Goal: Task Accomplishment & Management: Use online tool/utility

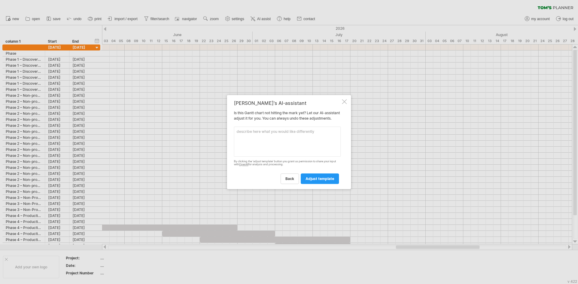
click at [348, 99] on div "[PERSON_NAME]'s AI-assistant Is this [PERSON_NAME] chart not hitting the mark y…" at bounding box center [289, 142] width 124 height 95
click at [346, 99] on div at bounding box center [344, 101] width 5 height 5
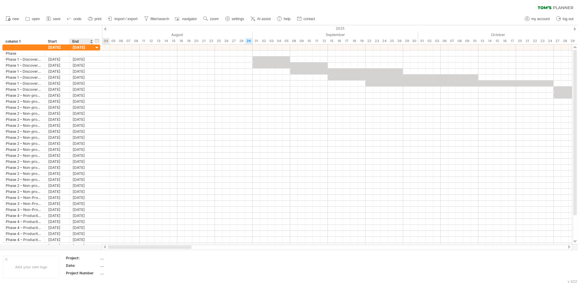
drag, startPoint x: 424, startPoint y: 247, endPoint x: 92, endPoint y: 248, distance: 332.1
click at [92, 248] on div "Trying to reach [DOMAIN_NAME] Connected again... 0% clear filter new" at bounding box center [289, 142] width 578 height 284
click at [113, 4] on div "clear filter reapply filter" at bounding box center [289, 6] width 578 height 13
click at [116, 21] on link "import / export" at bounding box center [122, 19] width 33 height 8
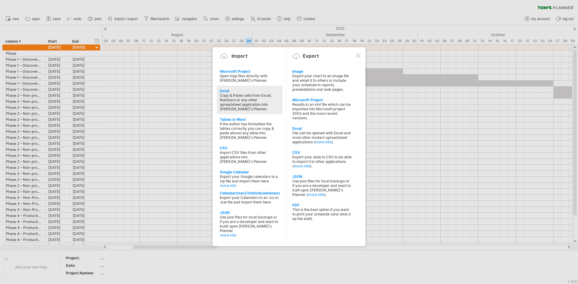
click at [227, 100] on div "Copy & Paste cells from Excel, Numbers or any other spreadsheet application int…" at bounding box center [250, 102] width 60 height 18
type textarea "**********"
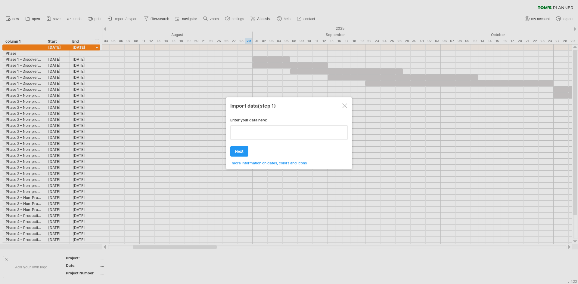
click at [257, 140] on textarea at bounding box center [288, 133] width 117 height 14
paste textarea "**********"
type textarea "**********"
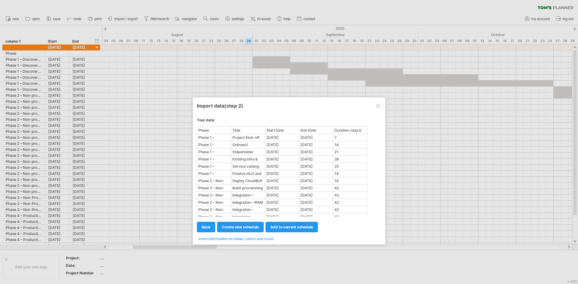
click at [239, 134] on td "Task" at bounding box center [248, 130] width 34 height 7
click at [258, 225] on link "create new schedule" at bounding box center [240, 227] width 47 height 11
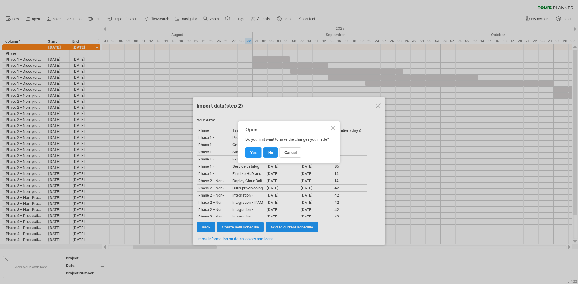
click at [268, 153] on link "no" at bounding box center [270, 153] width 14 height 11
select select "***"
select select "*********"
select select "*******"
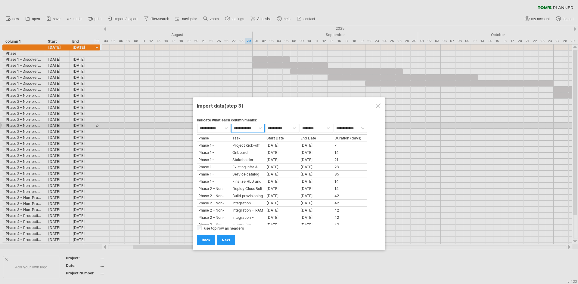
click at [260, 125] on select "**********" at bounding box center [247, 128] width 33 height 9
select select "***"
click at [231, 124] on select "**********" at bounding box center [247, 128] width 33 height 9
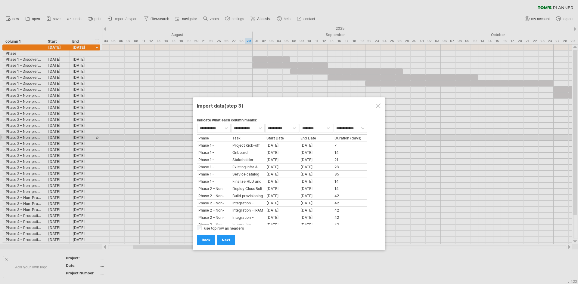
click at [253, 135] on div "Task" at bounding box center [248, 138] width 33 height 6
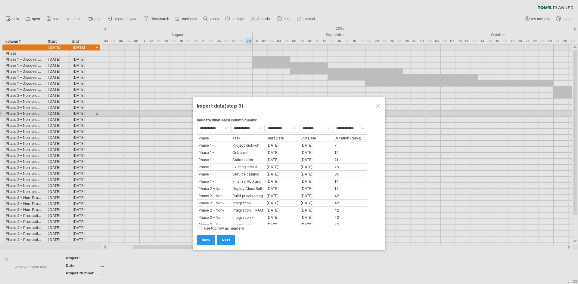
click at [264, 115] on div "**********" at bounding box center [289, 179] width 184 height 132
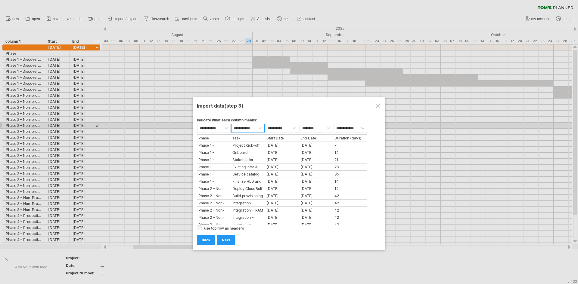
click at [257, 129] on select "**********" at bounding box center [247, 128] width 33 height 9
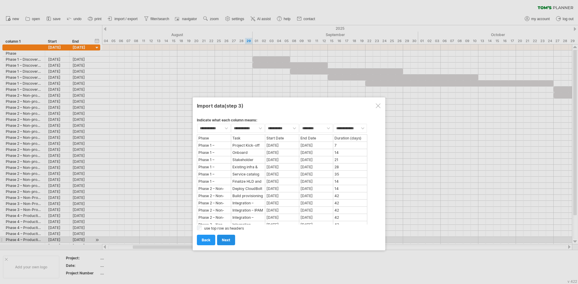
click at [230, 242] on link "next" at bounding box center [226, 240] width 18 height 11
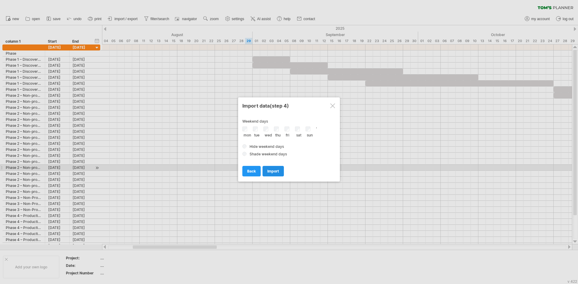
click at [273, 171] on span "import" at bounding box center [273, 171] width 12 height 5
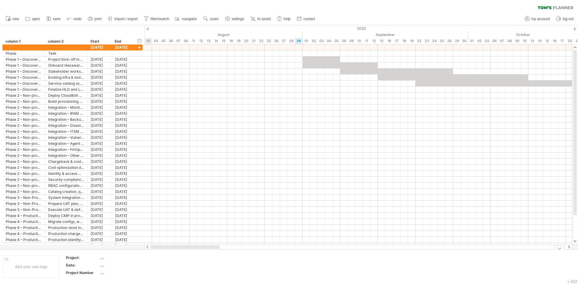
drag, startPoint x: 215, startPoint y: 246, endPoint x: 164, endPoint y: 250, distance: 51.6
click at [164, 250] on div "Trying to reach [DOMAIN_NAME] Connected again... 0% clear filter new" at bounding box center [289, 142] width 578 height 284
click at [119, 16] on link "import / export" at bounding box center [122, 19] width 33 height 8
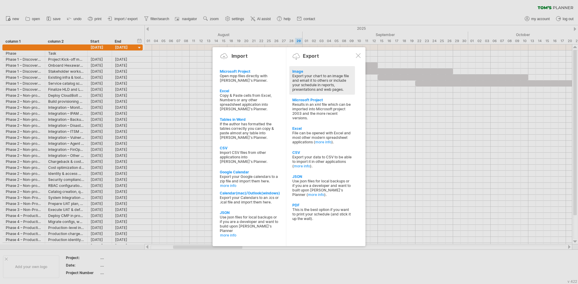
click at [313, 88] on div "Export your chart to an image file and email it to others or include your sched…" at bounding box center [322, 83] width 60 height 18
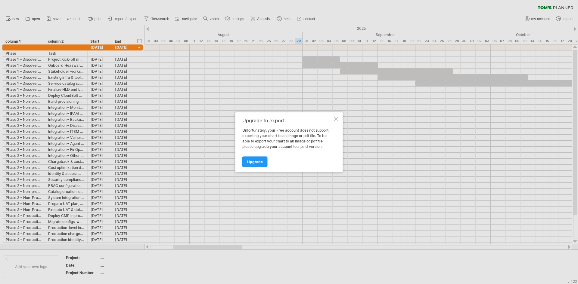
click at [338, 119] on div at bounding box center [336, 119] width 5 height 5
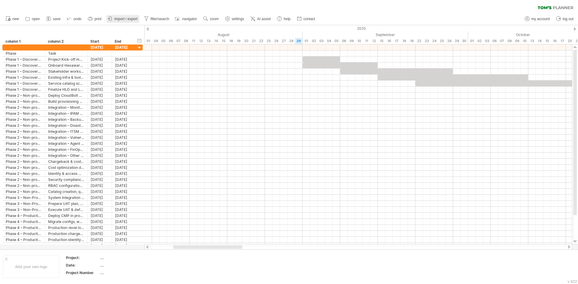
click at [135, 18] on span "import / export" at bounding box center [125, 19] width 23 height 4
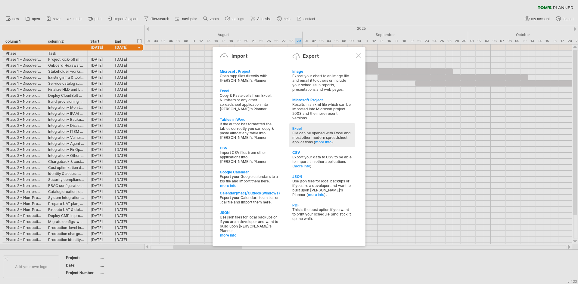
click at [297, 136] on div "File can be opened with Excel and most other modern spreadsheet applications ( …" at bounding box center [322, 138] width 60 height 14
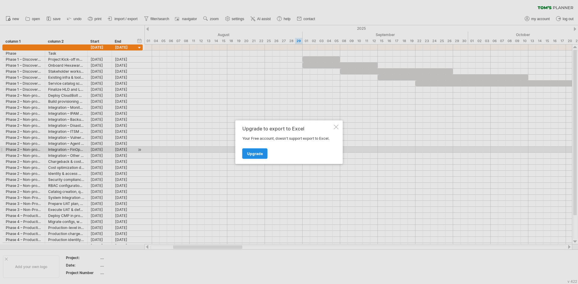
click at [256, 152] on span "Upgrade" at bounding box center [255, 153] width 16 height 5
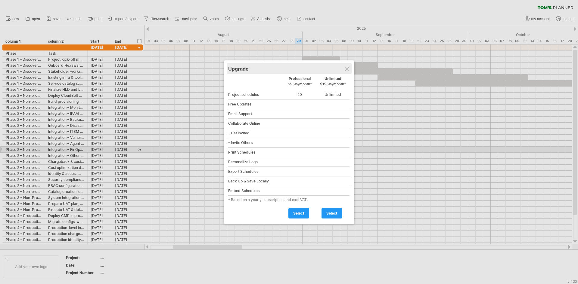
click at [344, 71] on div "Upgrade" at bounding box center [289, 68] width 122 height 11
click at [344, 69] on div "Upgrade" at bounding box center [289, 68] width 122 height 11
click at [189, 85] on div at bounding box center [289, 142] width 578 height 284
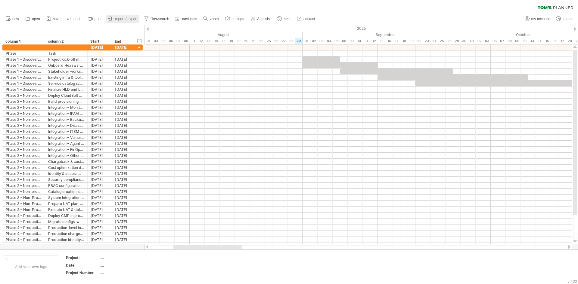
click at [132, 16] on link "import / export" at bounding box center [122, 19] width 33 height 8
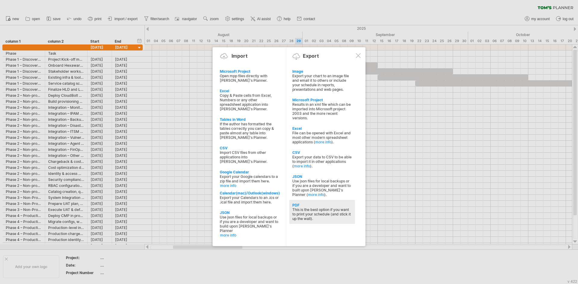
click at [305, 215] on div "This is the best option if you want to print your schedule (and stick it up the…" at bounding box center [322, 215] width 60 height 14
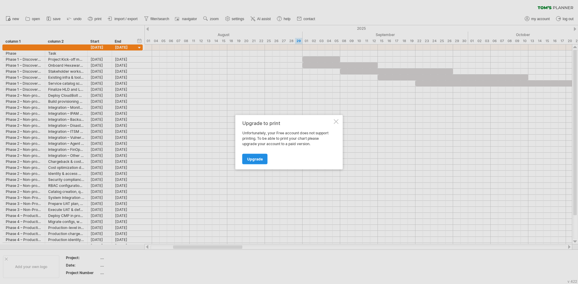
click at [249, 161] on span "Upgrade" at bounding box center [255, 159] width 16 height 5
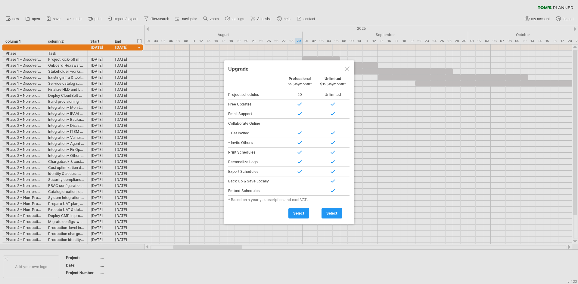
click at [346, 69] on div at bounding box center [347, 69] width 5 height 5
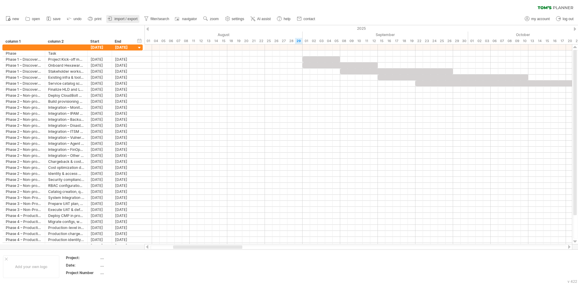
click at [136, 21] on link "import / export" at bounding box center [122, 19] width 33 height 8
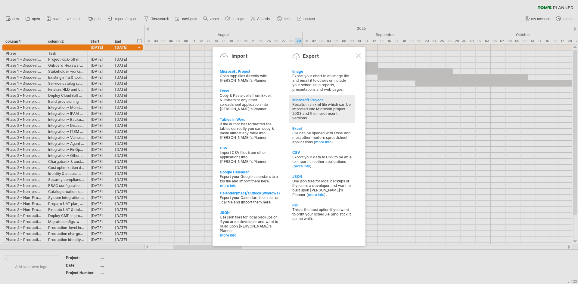
click at [301, 114] on div "Results in an xml file which can be imported into Microsoft project 2003 and th…" at bounding box center [322, 111] width 60 height 18
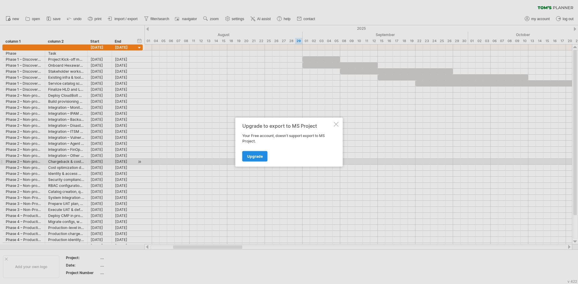
click at [256, 161] on link "Upgrade" at bounding box center [254, 156] width 25 height 11
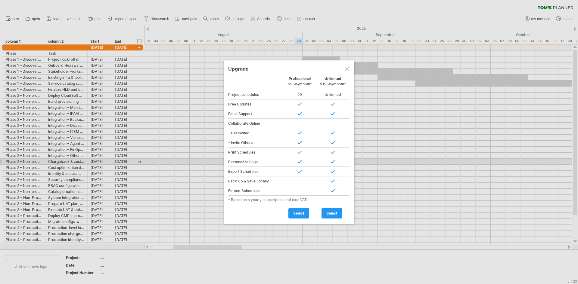
click at [348, 68] on div at bounding box center [347, 69] width 5 height 5
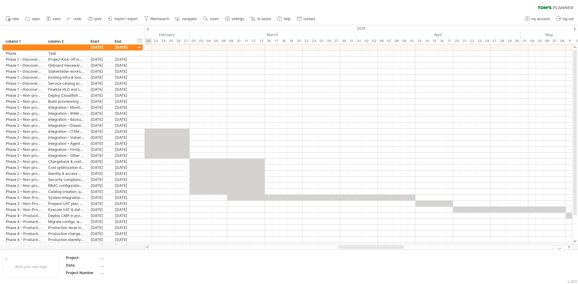
drag, startPoint x: 194, startPoint y: 248, endPoint x: 368, endPoint y: 266, distance: 174.9
click at [367, 266] on div "Trying to reach [DOMAIN_NAME] Connected again... 0% clear filter new" at bounding box center [289, 142] width 578 height 284
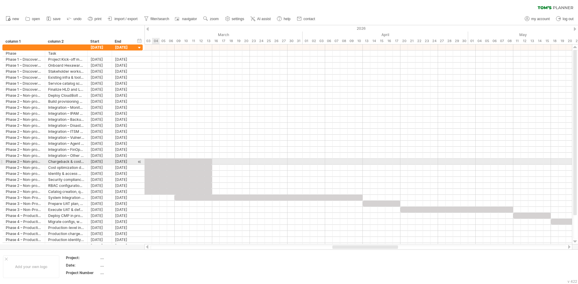
click at [153, 164] on div at bounding box center [174, 162] width 75 height 6
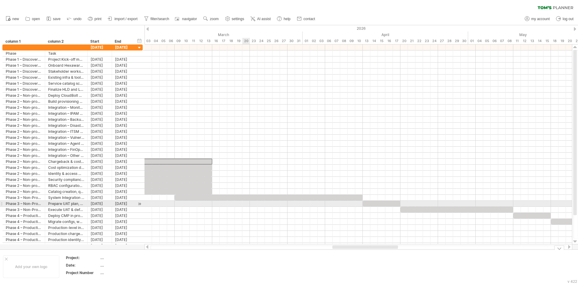
click at [241, 205] on div at bounding box center [358, 204] width 427 height 6
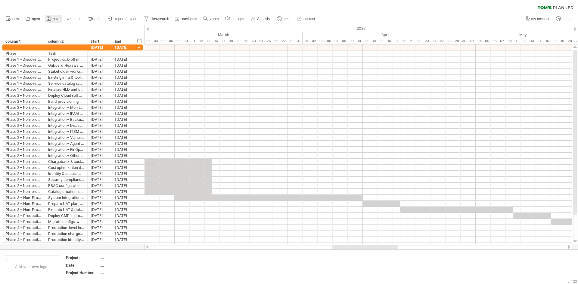
click at [54, 17] on span "save" at bounding box center [57, 19] width 8 height 4
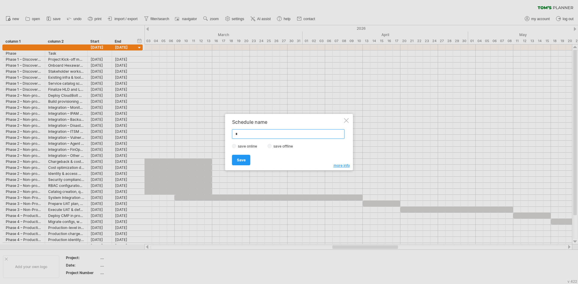
type input "**"
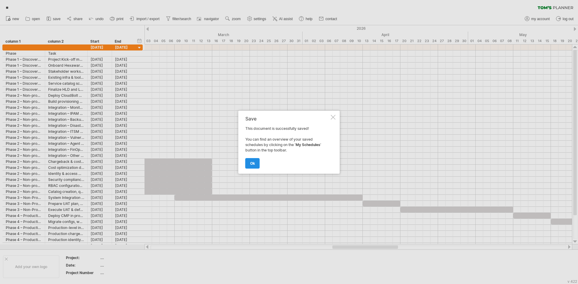
click at [257, 163] on link "ok" at bounding box center [252, 163] width 14 height 11
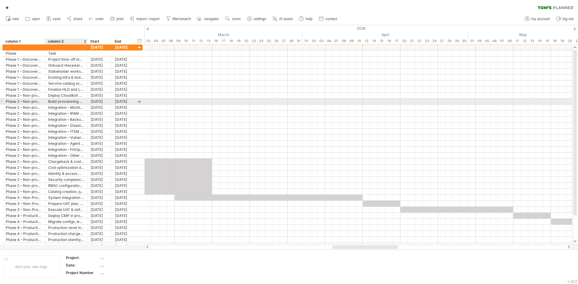
drag, startPoint x: 40, startPoint y: 40, endPoint x: 77, endPoint y: 103, distance: 72.7
click at [77, 103] on div "Trying to reach [DOMAIN_NAME] Connected again... 0% loading... ** clear filter" at bounding box center [289, 142] width 578 height 284
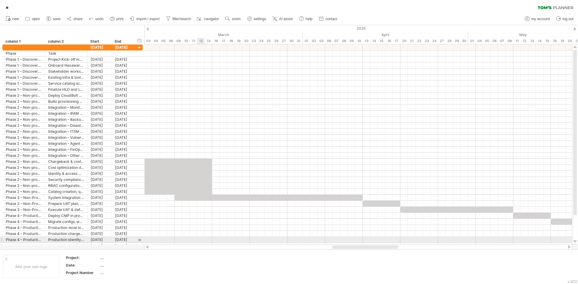
drag, startPoint x: 13, startPoint y: 33, endPoint x: 198, endPoint y: 243, distance: 279.8
click at [198, 243] on div "Trying to reach [DOMAIN_NAME] Connected again... 0% loading... ** clear filter" at bounding box center [289, 142] width 578 height 284
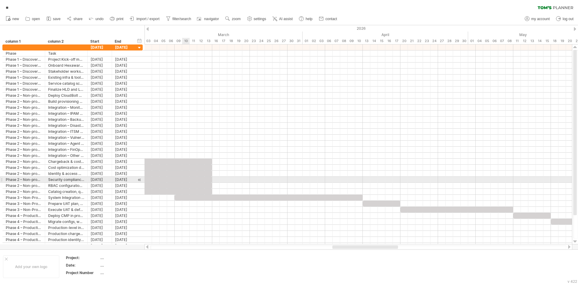
click at [188, 181] on div at bounding box center [174, 180] width 75 height 6
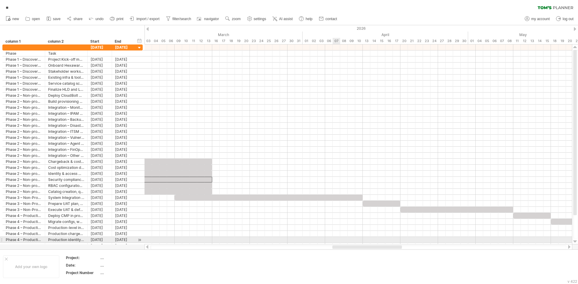
drag, startPoint x: 399, startPoint y: 245, endPoint x: 332, endPoint y: 243, distance: 66.9
click at [332, 243] on div "Trying to reach [DOMAIN_NAME] Connected again... 0% loading... ** clear filter" at bounding box center [289, 142] width 578 height 284
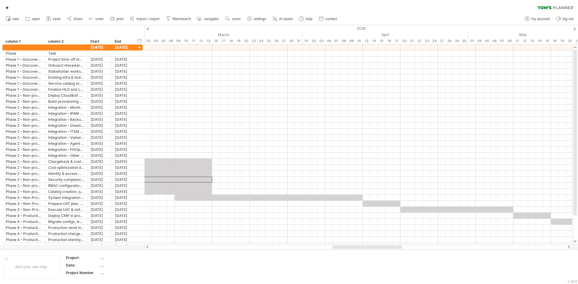
drag, startPoint x: 350, startPoint y: 249, endPoint x: 317, endPoint y: 250, distance: 33.1
click at [317, 250] on div at bounding box center [359, 247] width 428 height 6
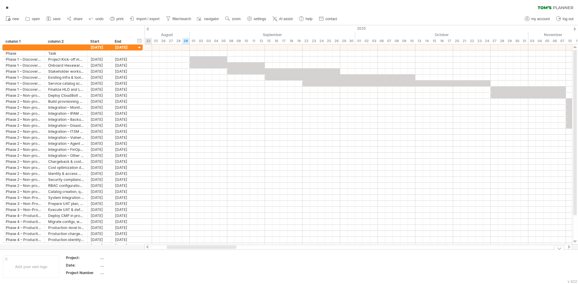
drag, startPoint x: 339, startPoint y: 249, endPoint x: 173, endPoint y: 258, distance: 165.8
click at [173, 258] on div "Trying to reach [DOMAIN_NAME] Connected again... 0% loading... ** clear filter" at bounding box center [289, 142] width 578 height 284
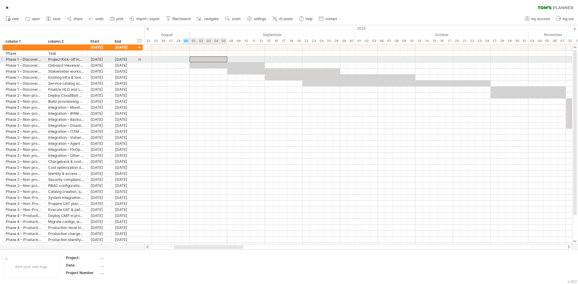
click at [201, 57] on div at bounding box center [209, 60] width 38 height 6
click at [198, 60] on div at bounding box center [209, 60] width 38 height 6
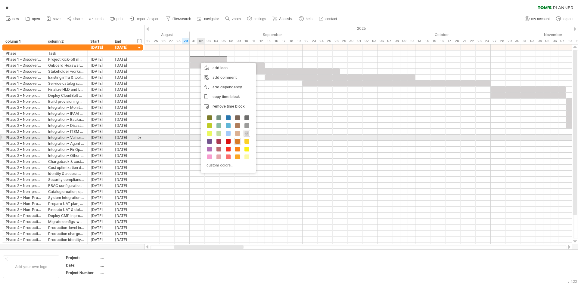
click at [237, 140] on span at bounding box center [237, 141] width 5 height 5
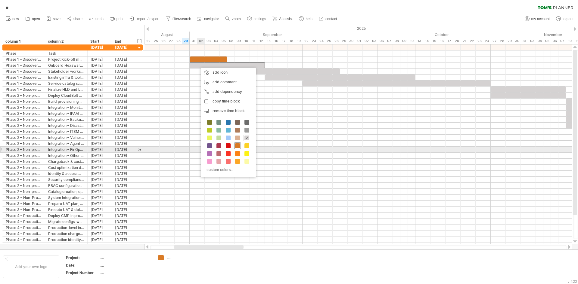
click at [237, 147] on span at bounding box center [237, 146] width 5 height 5
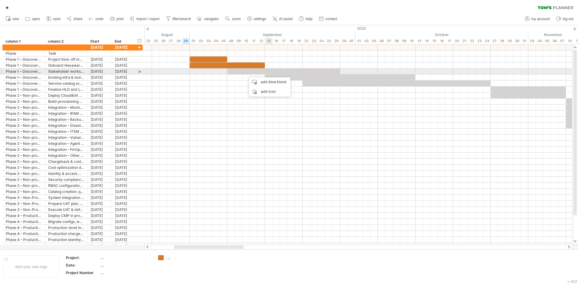
click at [269, 71] on div at bounding box center [283, 72] width 113 height 6
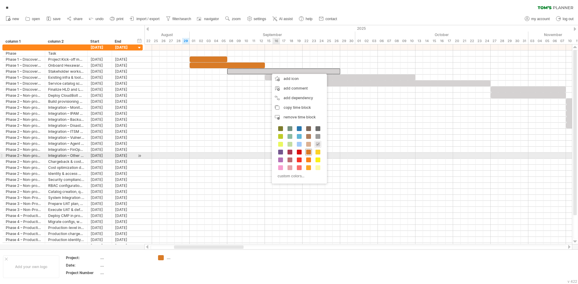
click at [309, 154] on span at bounding box center [308, 152] width 5 height 5
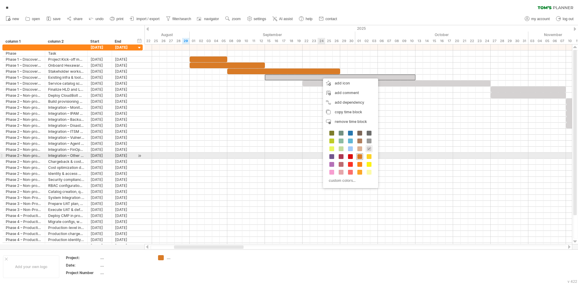
click at [362, 157] on span at bounding box center [359, 156] width 5 height 5
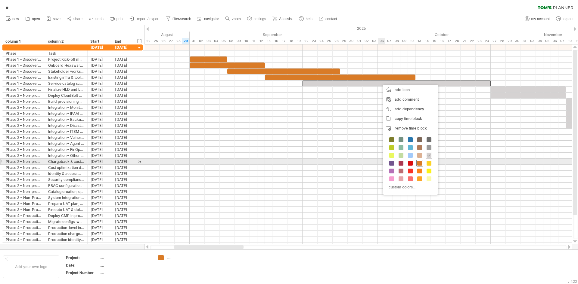
click at [418, 163] on span at bounding box center [419, 163] width 5 height 5
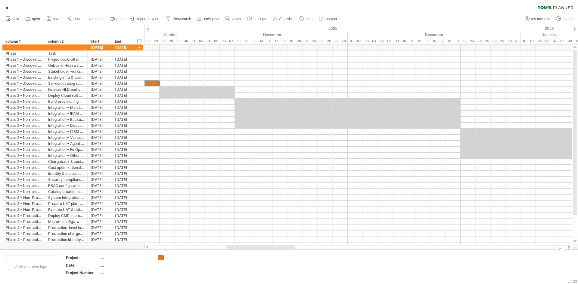
drag, startPoint x: 221, startPoint y: 248, endPoint x: 273, endPoint y: 256, distance: 52.4
click at [273, 256] on div "Trying to reach [DOMAIN_NAME] Connected again... 0% autosave... ** clear filter…" at bounding box center [289, 142] width 578 height 284
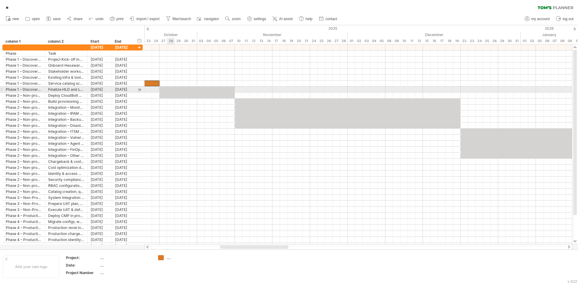
click at [169, 88] on div at bounding box center [197, 90] width 75 height 6
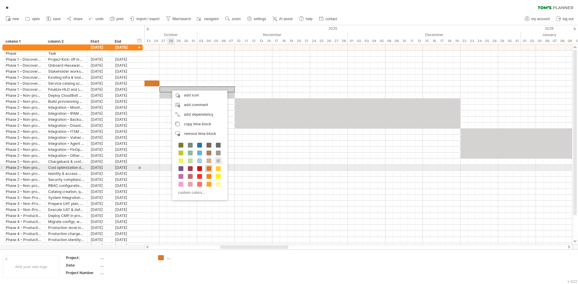
click at [209, 170] on span at bounding box center [209, 168] width 5 height 5
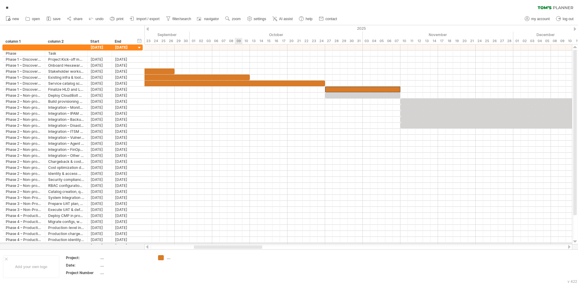
drag, startPoint x: 263, startPoint y: 246, endPoint x: 237, endPoint y: 244, distance: 26.3
click at [237, 244] on div "Trying to reach [DOMAIN_NAME] Connected again... 0% autosave... ** clear filter…" at bounding box center [289, 142] width 578 height 284
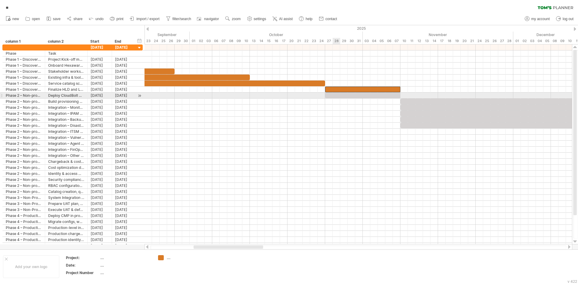
click at [334, 93] on div at bounding box center [362, 96] width 75 height 6
drag, startPoint x: 358, startPoint y: 95, endPoint x: 408, endPoint y: 97, distance: 50.6
click at [408, 97] on div at bounding box center [411, 96] width 75 height 6
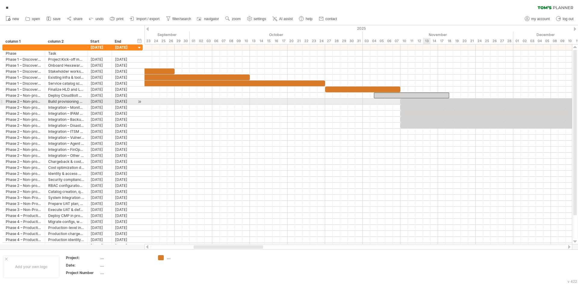
click at [426, 100] on div at bounding box center [513, 102] width 226 height 6
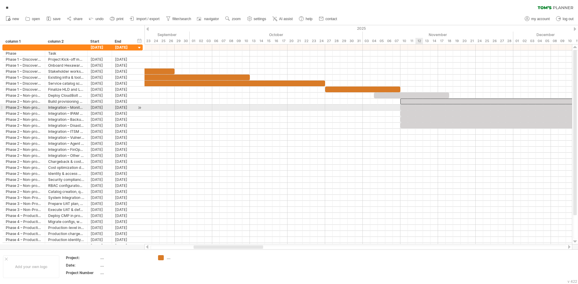
click at [423, 106] on div at bounding box center [513, 108] width 226 height 6
click at [420, 110] on div at bounding box center [358, 108] width 427 height 6
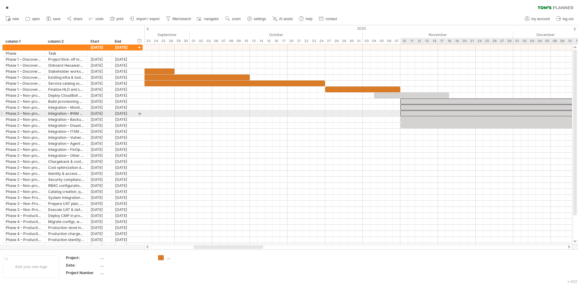
click at [419, 113] on div at bounding box center [513, 114] width 226 height 6
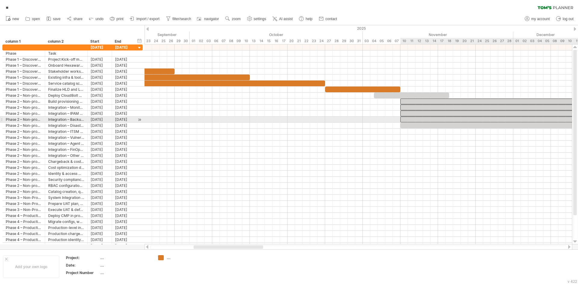
click at [418, 119] on div at bounding box center [513, 120] width 226 height 6
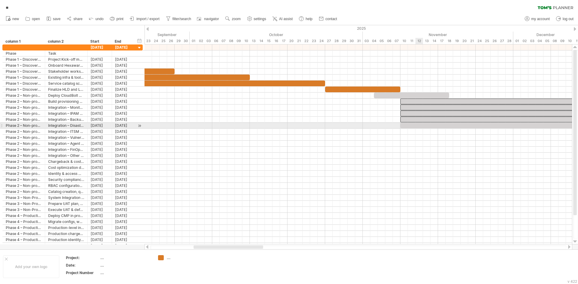
click at [418, 123] on div at bounding box center [513, 126] width 226 height 6
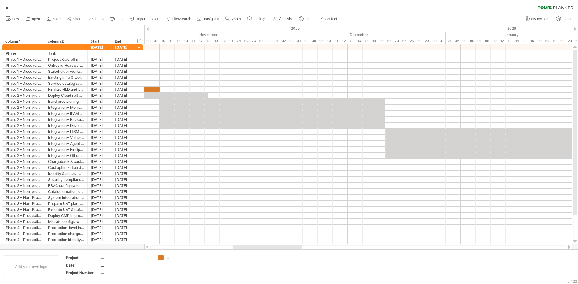
drag, startPoint x: 256, startPoint y: 247, endPoint x: 297, endPoint y: 245, distance: 41.3
click at [297, 245] on div at bounding box center [359, 247] width 428 height 6
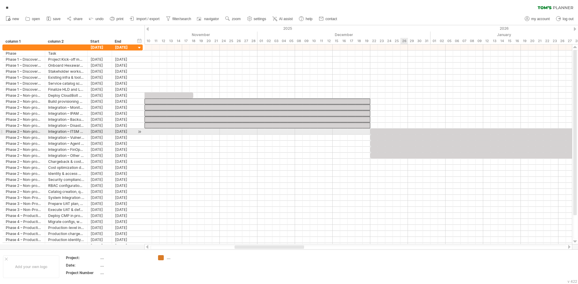
click at [401, 131] on div at bounding box center [558, 132] width 376 height 6
click at [399, 139] on div at bounding box center [558, 138] width 376 height 6
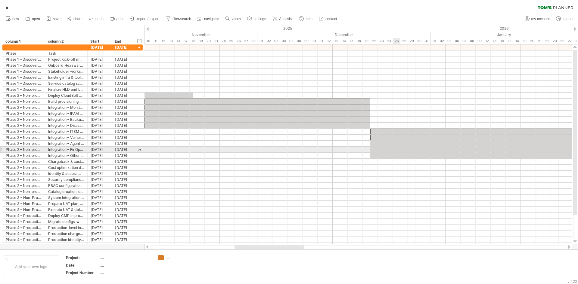
click at [399, 147] on div at bounding box center [558, 150] width 376 height 6
click at [399, 153] on div at bounding box center [558, 156] width 376 height 6
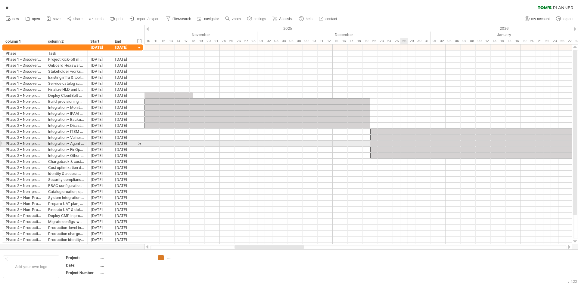
click at [400, 145] on div at bounding box center [558, 144] width 376 height 6
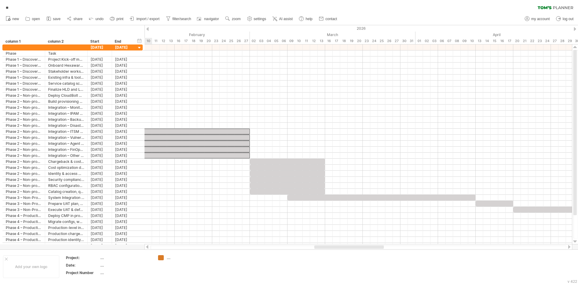
drag, startPoint x: 294, startPoint y: 249, endPoint x: 373, endPoint y: 247, distance: 79.8
click at [373, 247] on div at bounding box center [349, 248] width 70 height 4
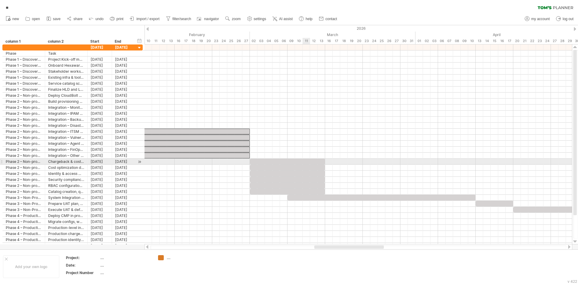
click at [307, 162] on div at bounding box center [287, 162] width 75 height 6
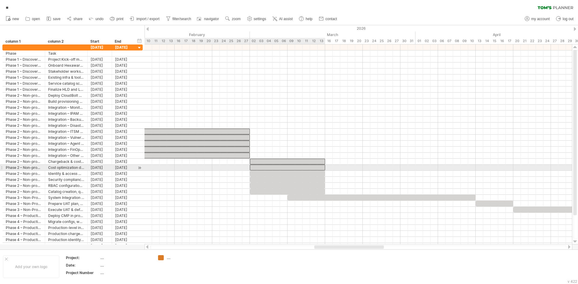
click at [305, 167] on div at bounding box center [287, 168] width 75 height 6
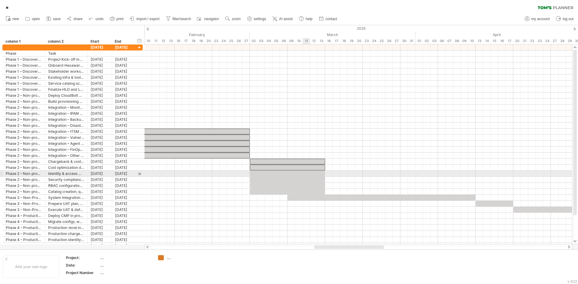
click at [305, 176] on div at bounding box center [287, 174] width 75 height 6
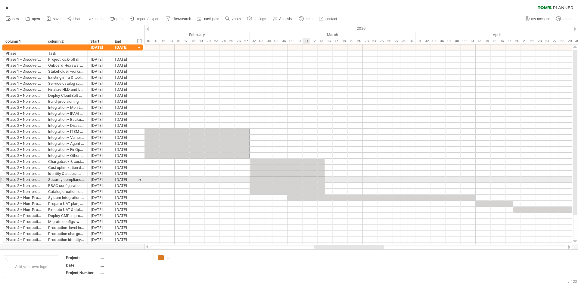
click at [304, 182] on div at bounding box center [287, 180] width 75 height 6
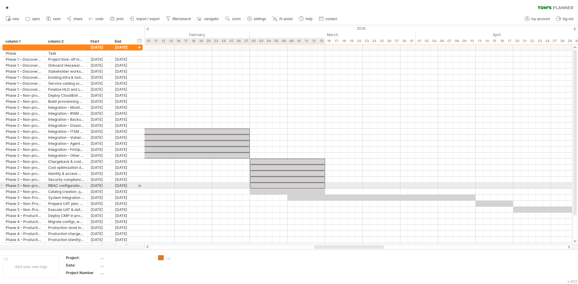
click at [304, 187] on div at bounding box center [287, 186] width 75 height 6
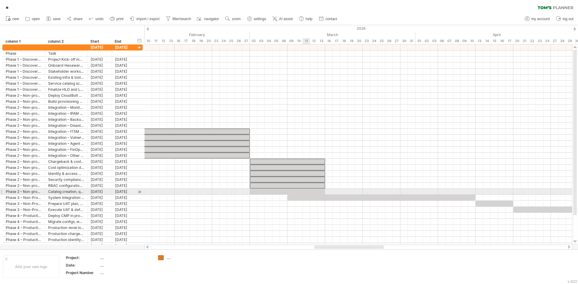
click at [303, 191] on div at bounding box center [287, 192] width 75 height 6
click at [303, 194] on div at bounding box center [287, 192] width 75 height 6
click at [304, 190] on div at bounding box center [287, 192] width 75 height 6
click at [304, 197] on div at bounding box center [381, 198] width 188 height 6
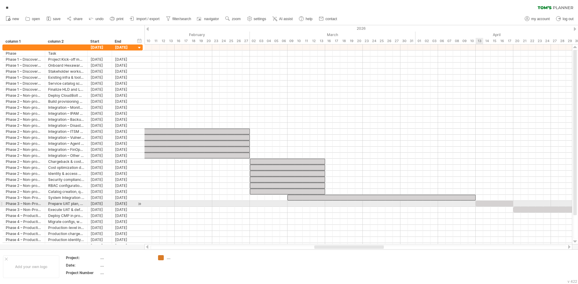
click at [481, 203] on div at bounding box center [495, 204] width 38 height 6
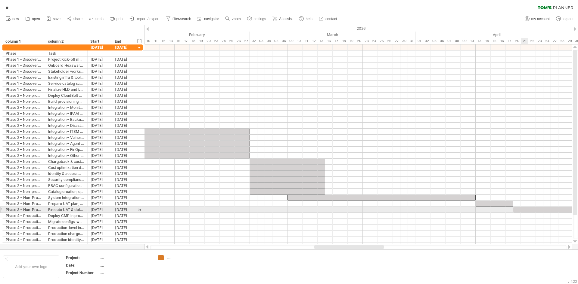
click at [527, 209] on div at bounding box center [569, 210] width 113 height 6
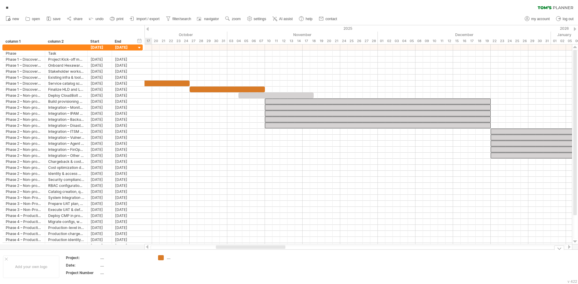
drag, startPoint x: 378, startPoint y: 248, endPoint x: 279, endPoint y: 264, distance: 99.8
click at [279, 264] on div "Trying to reach [DOMAIN_NAME] Connected again... 0% autosave... ** clear filter…" at bounding box center [289, 142] width 578 height 284
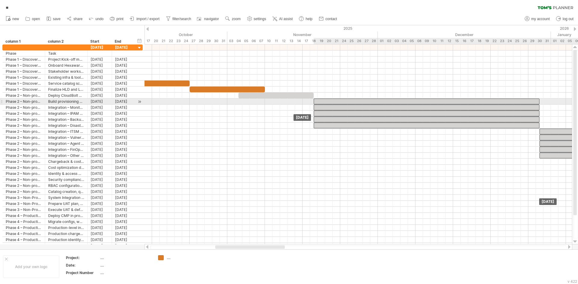
drag, startPoint x: 368, startPoint y: 99, endPoint x: 418, endPoint y: 99, distance: 49.1
click at [418, 99] on div at bounding box center [427, 102] width 226 height 6
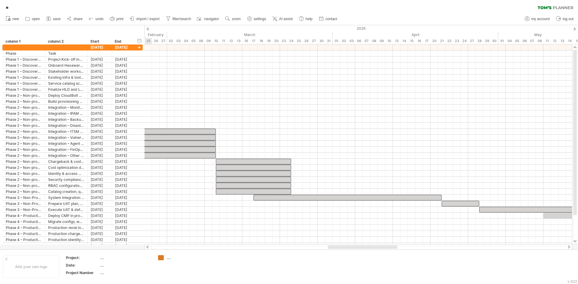
drag, startPoint x: 260, startPoint y: 249, endPoint x: 372, endPoint y: 248, distance: 112.6
click at [372, 248] on div at bounding box center [363, 248] width 70 height 4
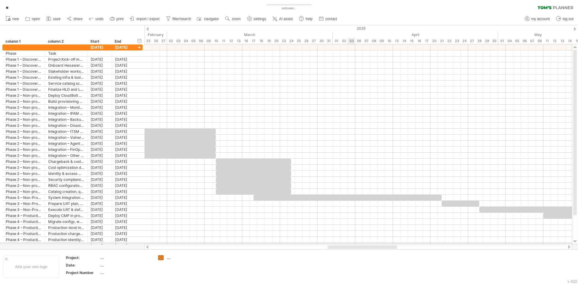
click at [348, 244] on div at bounding box center [358, 246] width 427 height 6
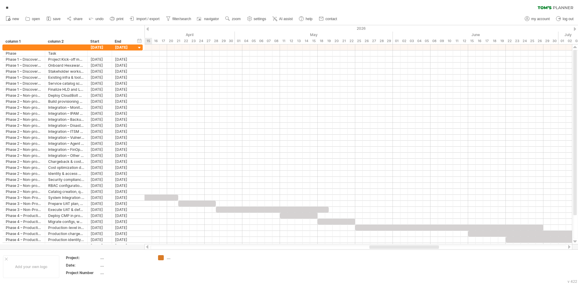
drag, startPoint x: 348, startPoint y: 246, endPoint x: 390, endPoint y: 247, distance: 42.8
click at [390, 247] on div at bounding box center [404, 248] width 70 height 4
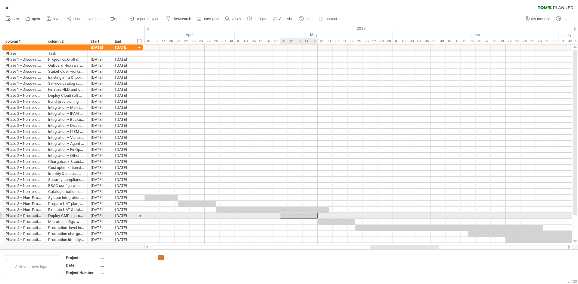
click at [315, 217] on div at bounding box center [299, 216] width 38 height 6
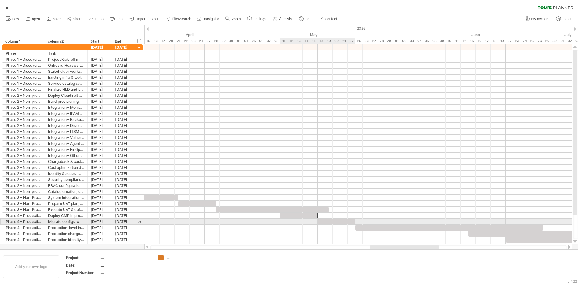
click at [328, 223] on div at bounding box center [337, 222] width 38 height 6
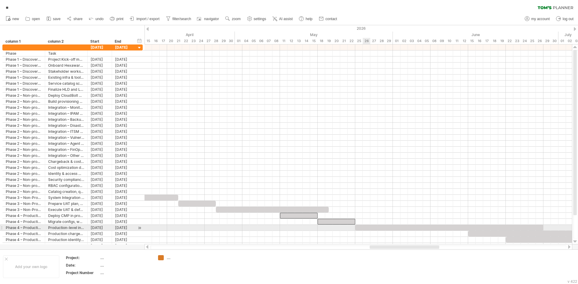
click at [363, 228] on div at bounding box center [449, 228] width 188 height 6
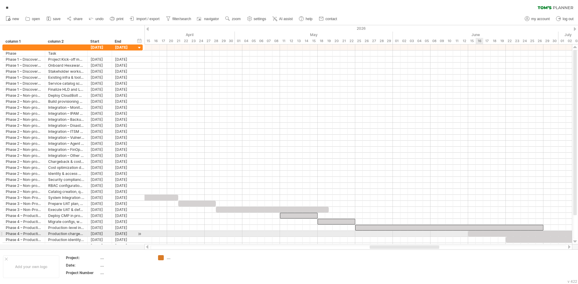
click at [479, 234] on div at bounding box center [524, 234] width 113 height 6
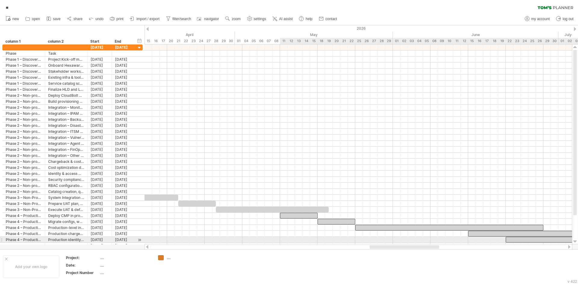
click at [516, 240] on div at bounding box center [581, 240] width 151 height 6
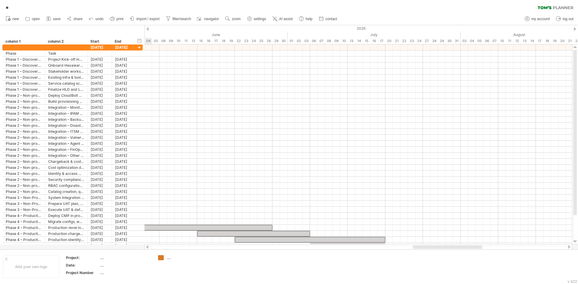
drag, startPoint x: 425, startPoint y: 247, endPoint x: 437, endPoint y: 242, distance: 12.7
click at [468, 247] on div at bounding box center [448, 248] width 70 height 4
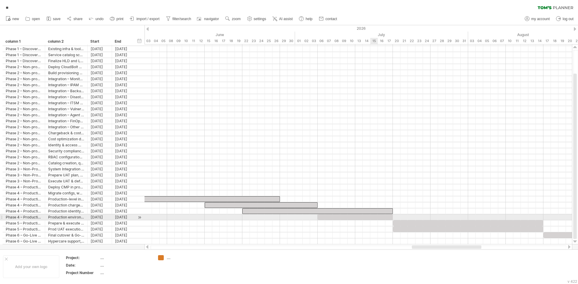
click at [371, 217] on div at bounding box center [355, 218] width 75 height 6
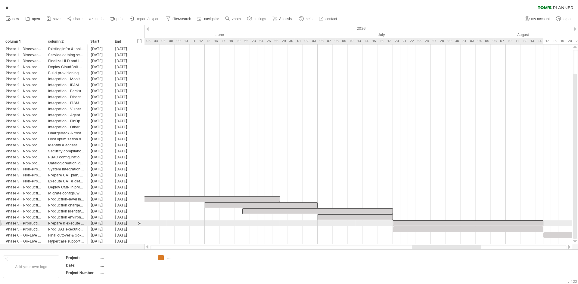
click at [409, 224] on div at bounding box center [468, 224] width 151 height 6
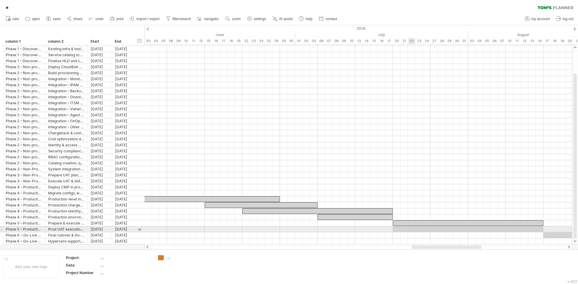
click at [409, 228] on div at bounding box center [468, 230] width 151 height 6
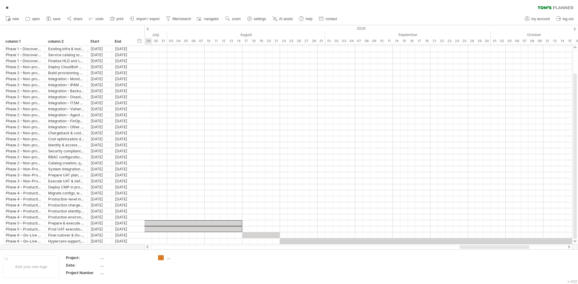
drag, startPoint x: 437, startPoint y: 248, endPoint x: 484, endPoint y: 249, distance: 47.9
click at [484, 249] on div at bounding box center [358, 248] width 416 height 4
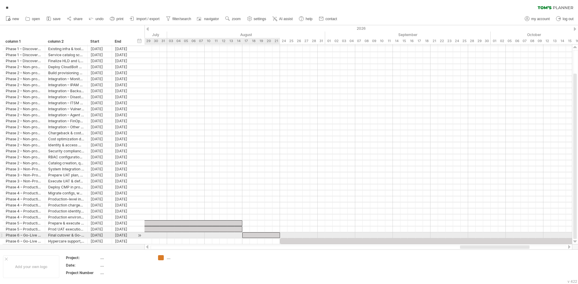
click at [271, 234] on div at bounding box center [261, 236] width 38 height 6
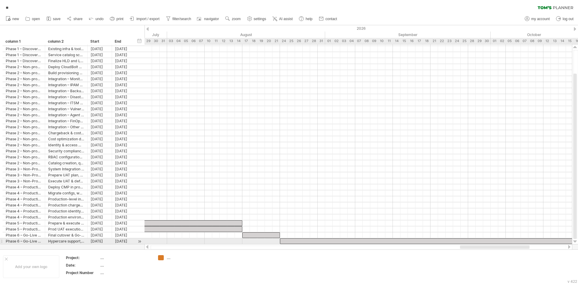
click at [295, 242] on div at bounding box center [487, 242] width 414 height 6
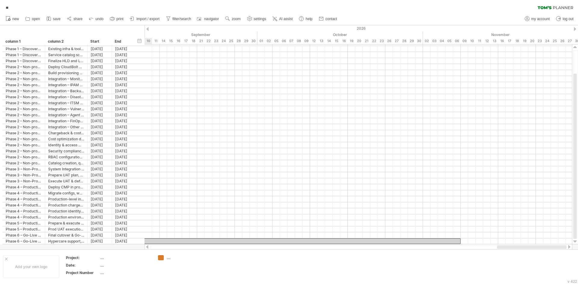
drag, startPoint x: 474, startPoint y: 248, endPoint x: 515, endPoint y: 249, distance: 40.7
click at [515, 249] on div at bounding box center [532, 248] width 70 height 4
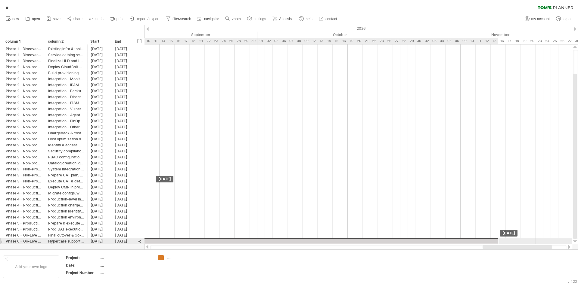
drag, startPoint x: 422, startPoint y: 241, endPoint x: 461, endPoint y: 240, distance: 39.1
click at [461, 240] on div at bounding box center [291, 242] width 414 height 6
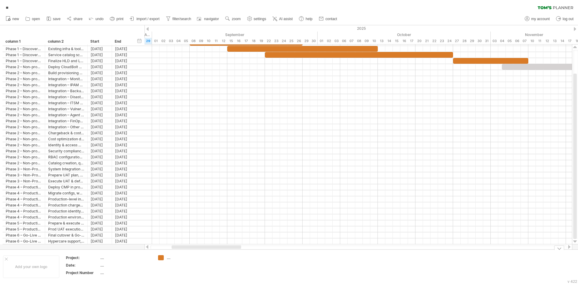
drag, startPoint x: 488, startPoint y: 246, endPoint x: 177, endPoint y: 252, distance: 311.0
click at [177, 252] on div "Trying to reach [DOMAIN_NAME] Connected again... 0% autosave... ** clear filter…" at bounding box center [289, 142] width 578 height 284
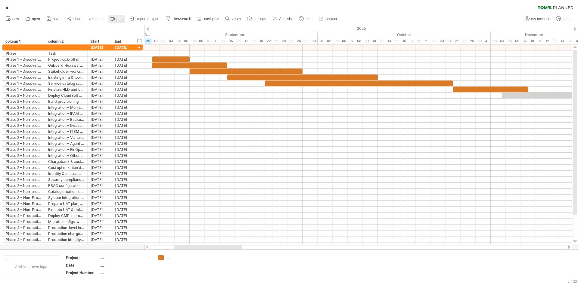
click at [117, 18] on span "print" at bounding box center [120, 19] width 7 height 4
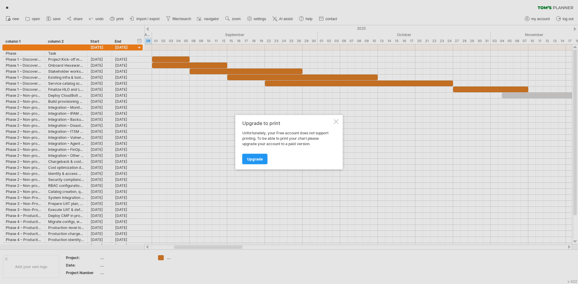
click at [267, 158] on div "Upgrade" at bounding box center [287, 156] width 90 height 15
click at [337, 120] on div at bounding box center [336, 121] width 5 height 5
